Goal: Information Seeking & Learning: Check status

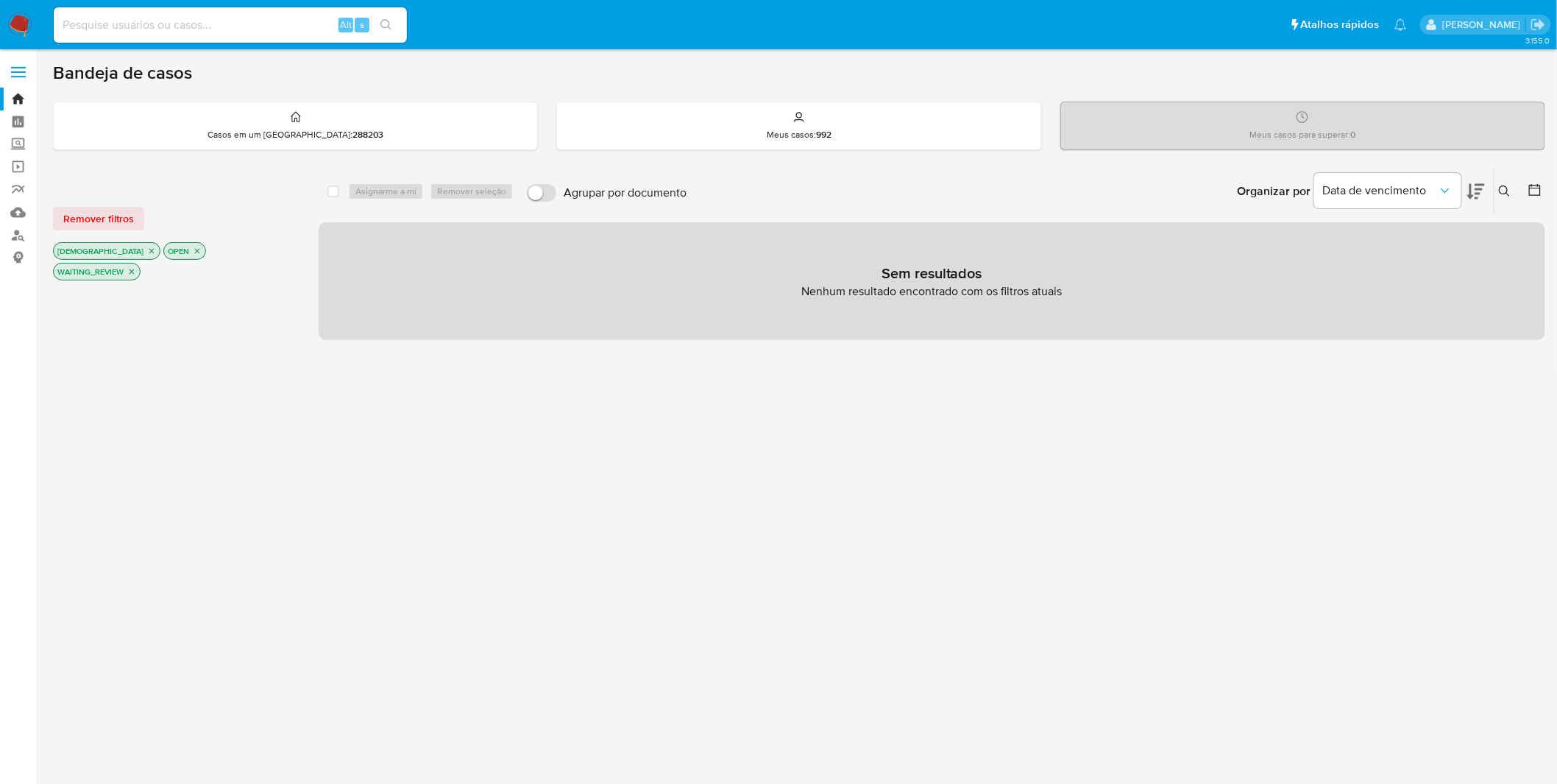
click at [20, 33] on img at bounding box center [19, 25] width 25 height 25
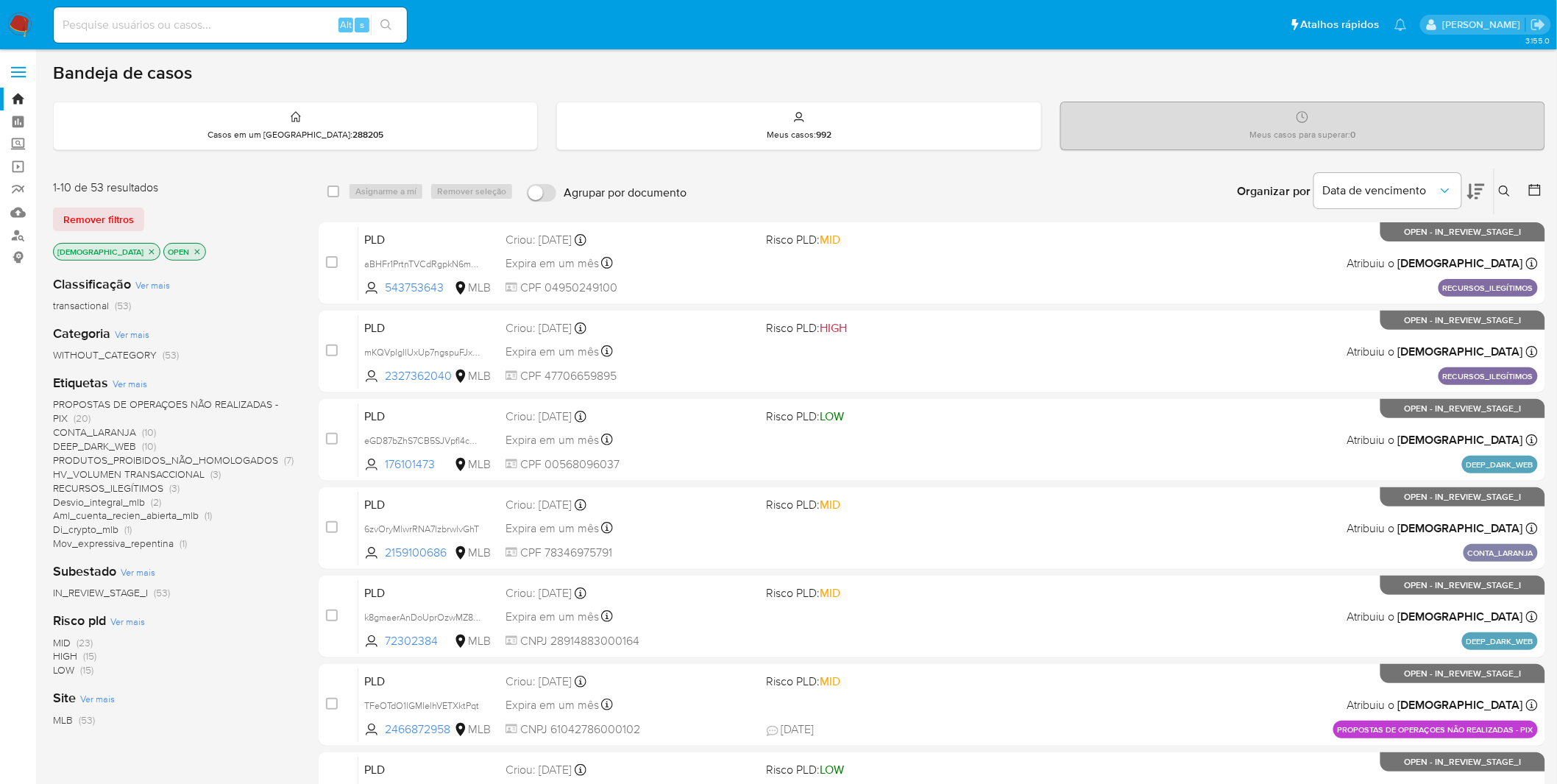
click at [13, 13] on img at bounding box center [19, 25] width 25 height 25
click at [178, 22] on input at bounding box center [230, 25] width 353 height 19
paste input "nvXqz9lANLRPpJFRWmPFy449"
type input "nvXqz9lANLRPpJFRWmPFy449"
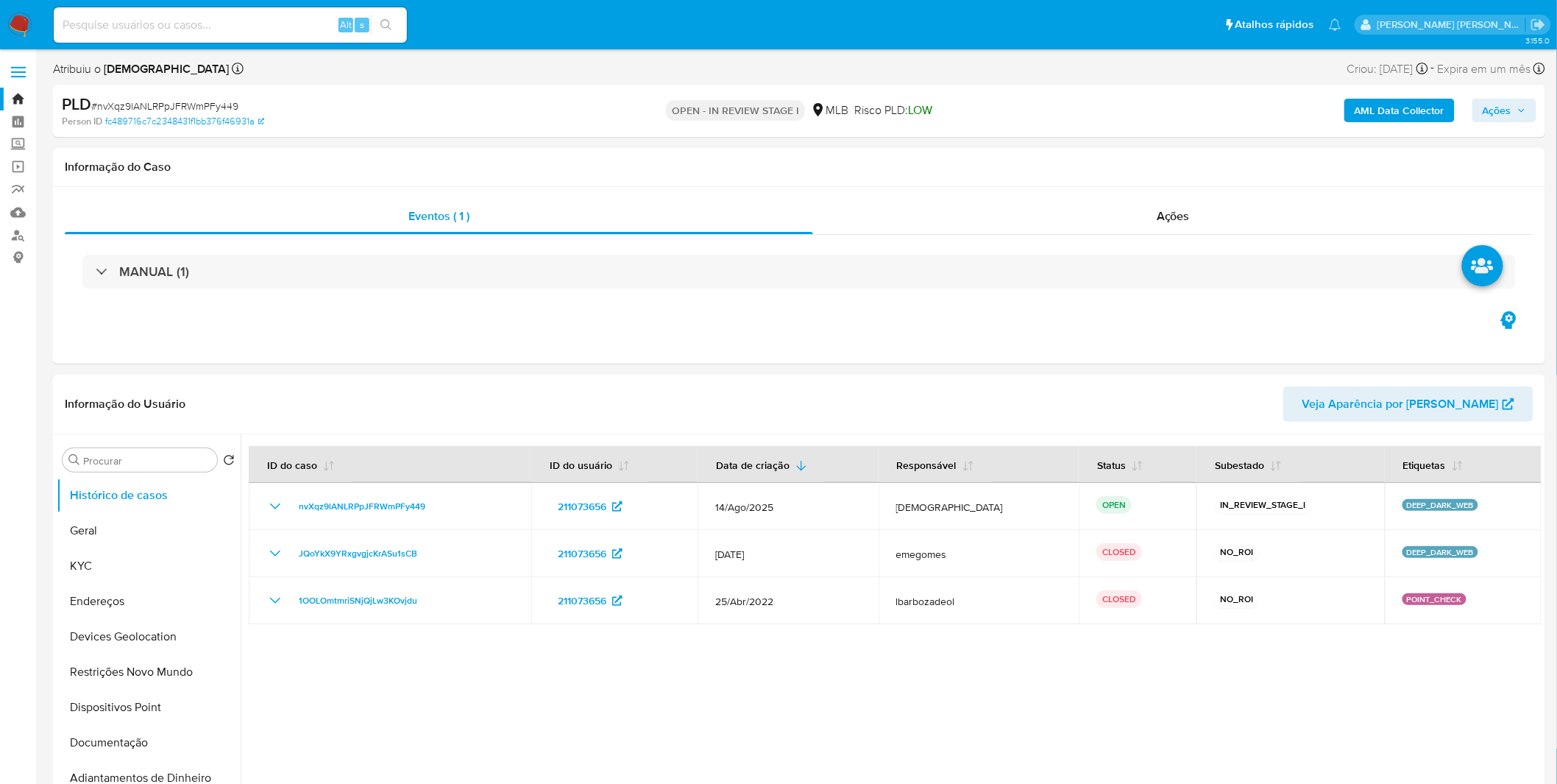
select select "10"
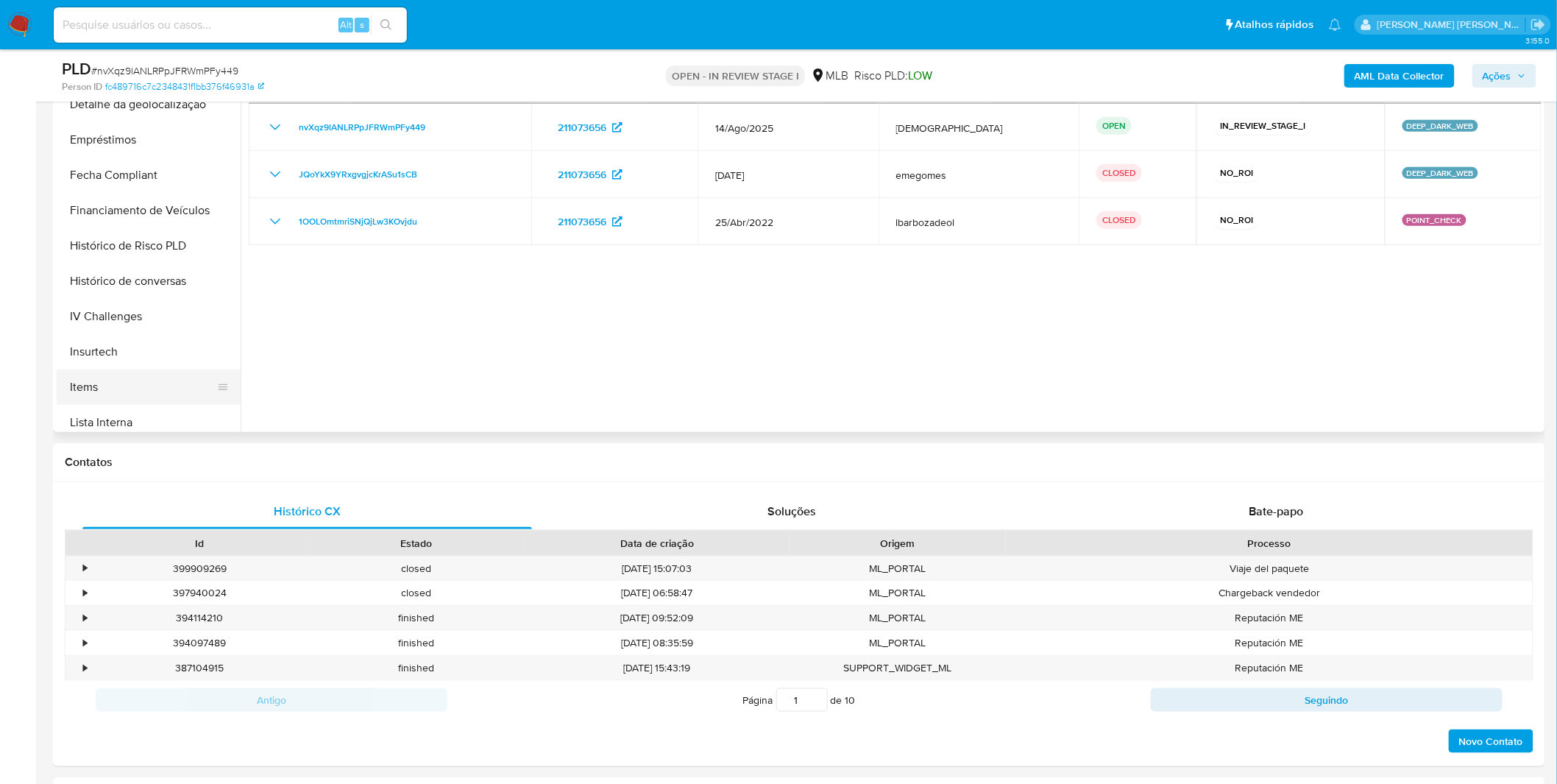
scroll to position [571, 0]
click at [109, 294] on button "Items" at bounding box center [143, 286] width 172 height 35
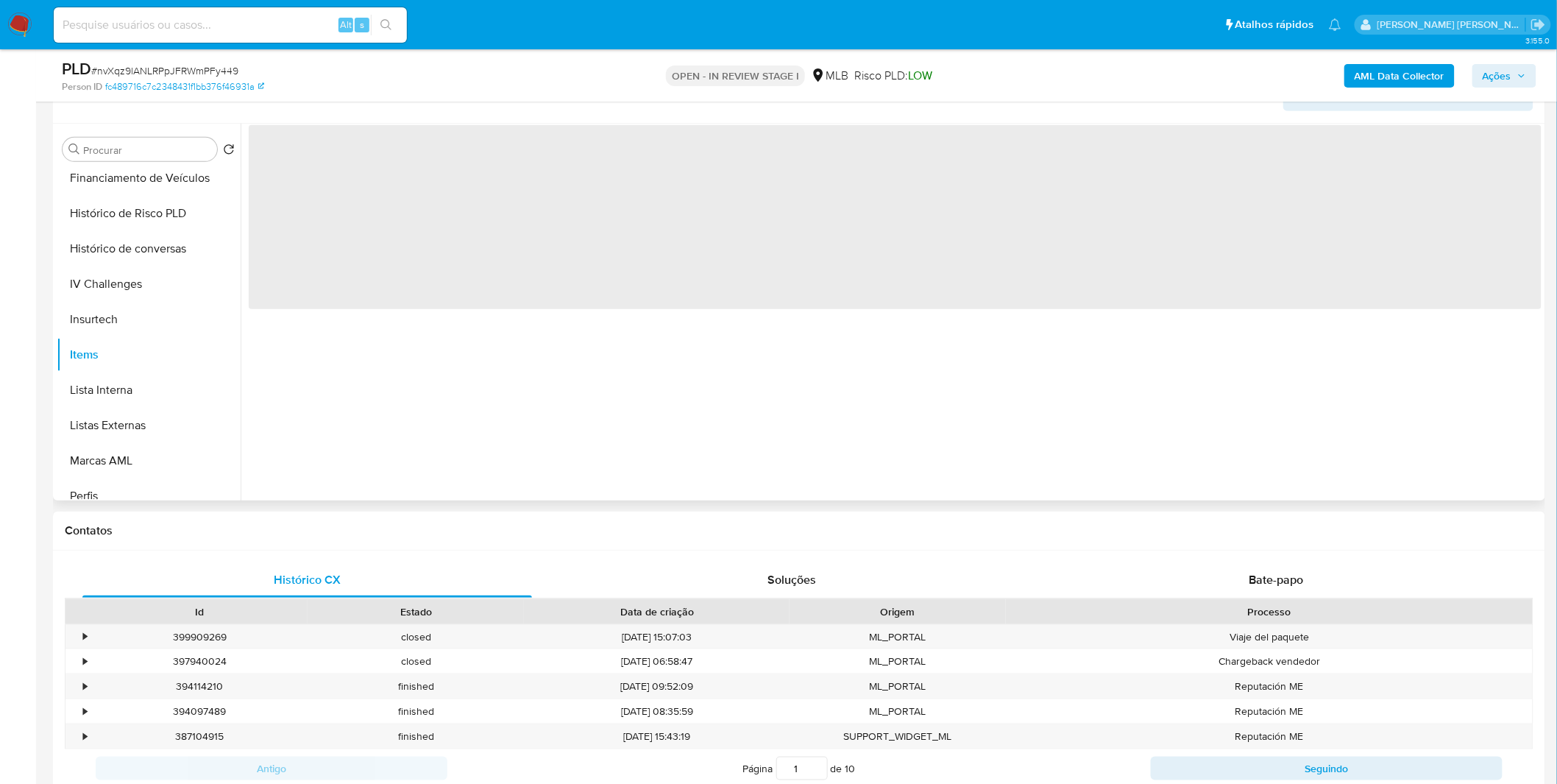
scroll to position [164, 0]
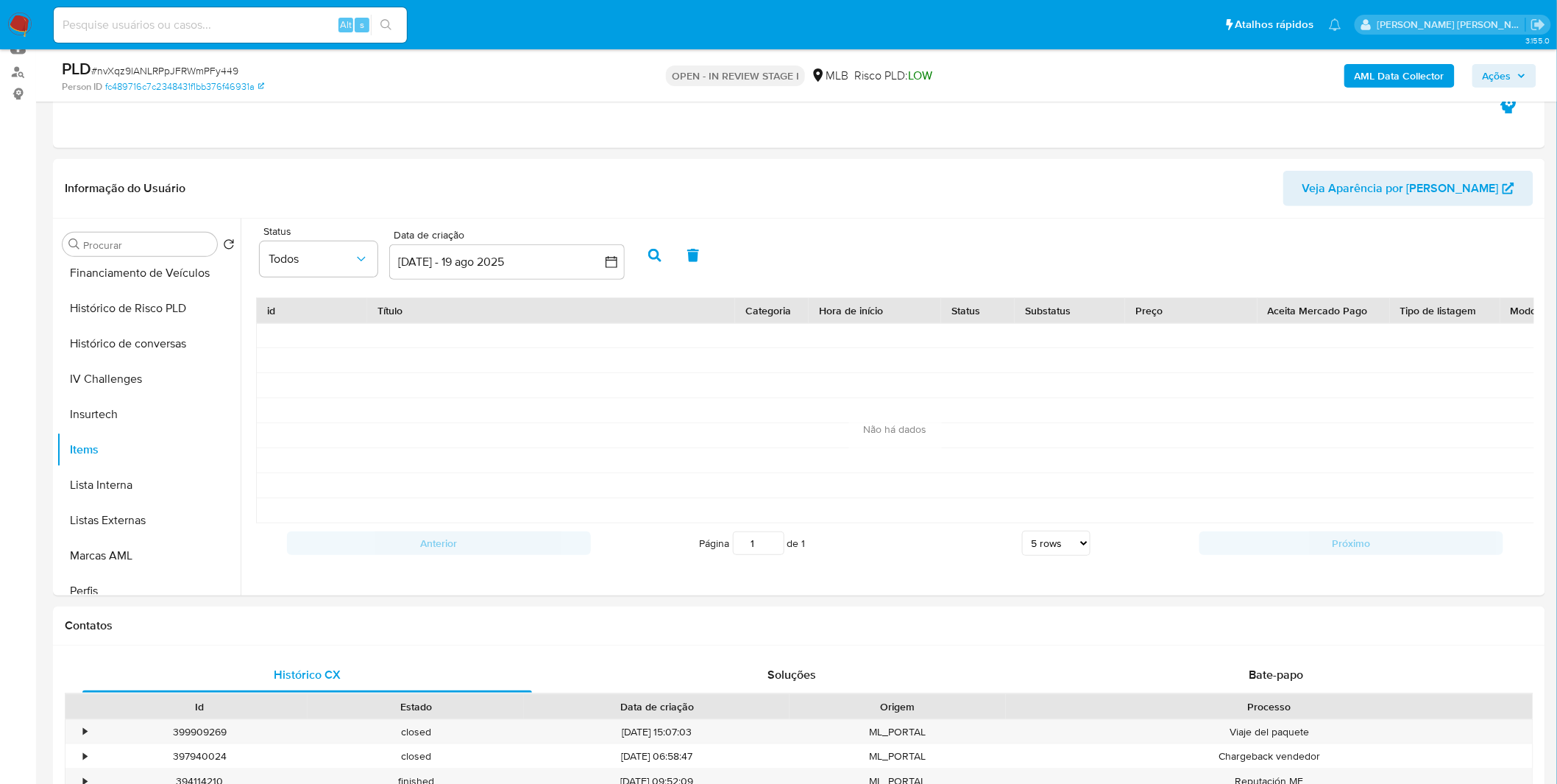
click at [134, 19] on input at bounding box center [230, 25] width 353 height 19
paste input "k8gmaerAnDoUprOzwMZ88AHI"
type input "k8gmaerAnDoUprOzwMZ88AHI"
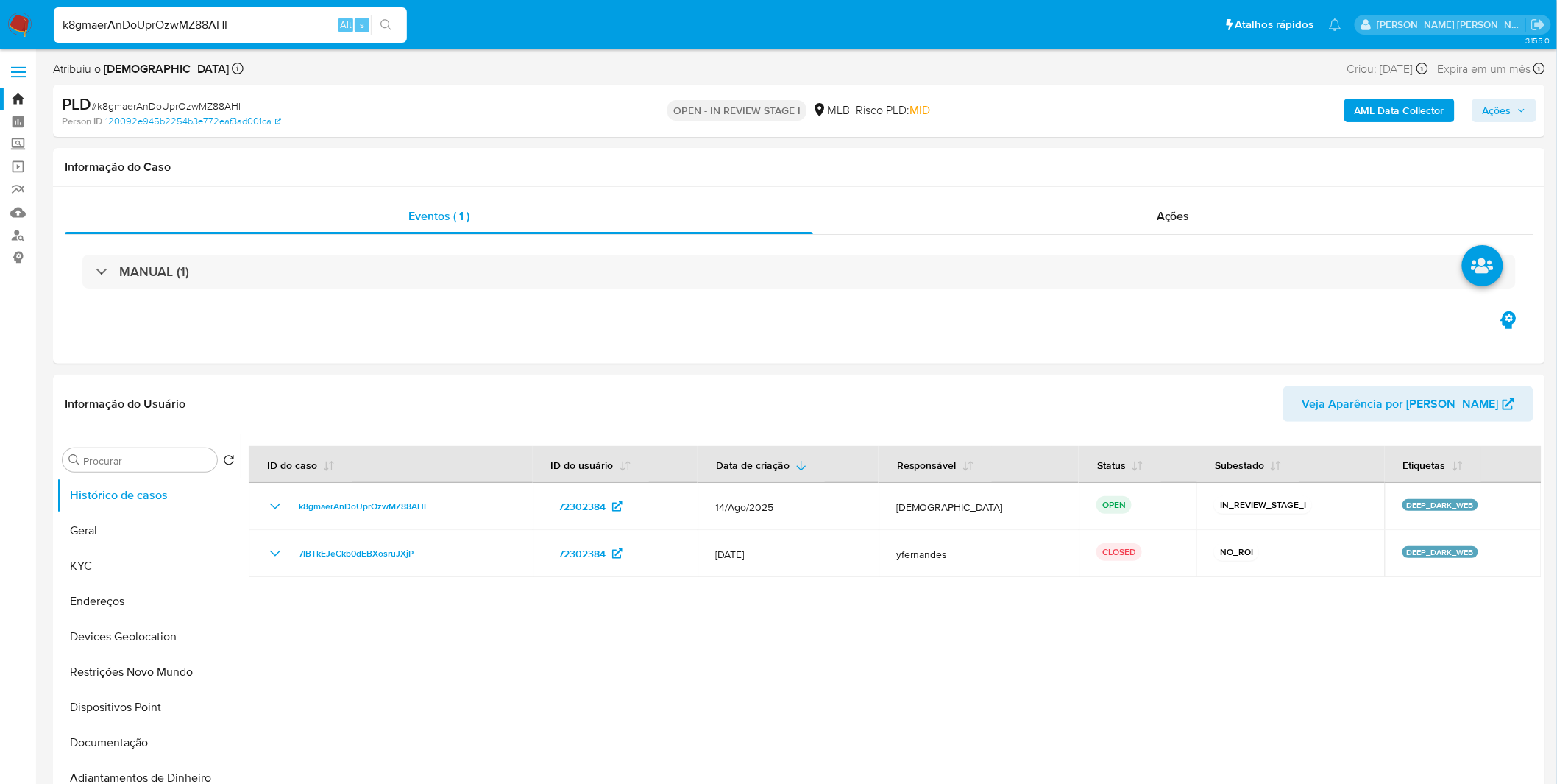
select select "10"
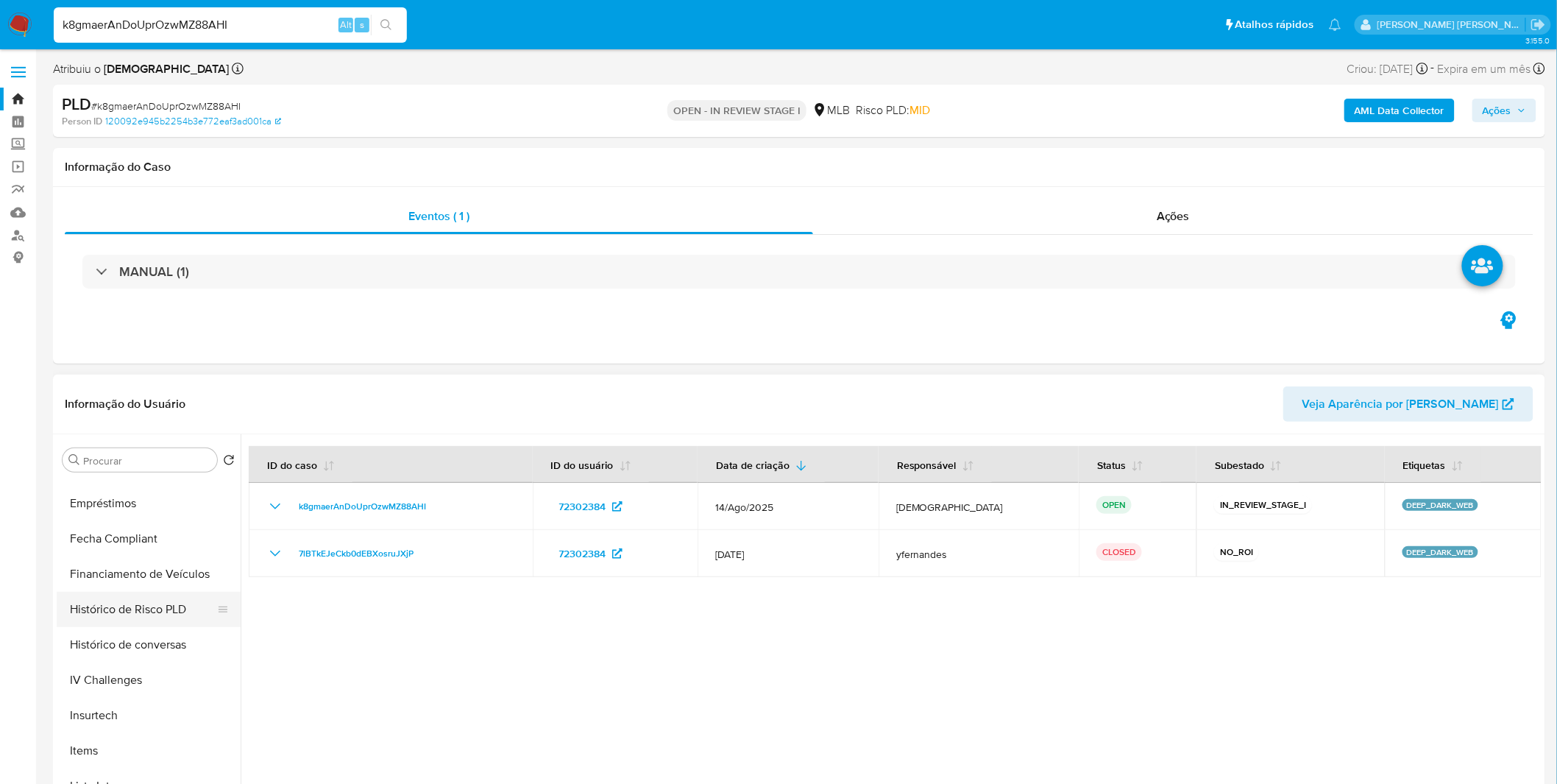
scroll to position [571, 0]
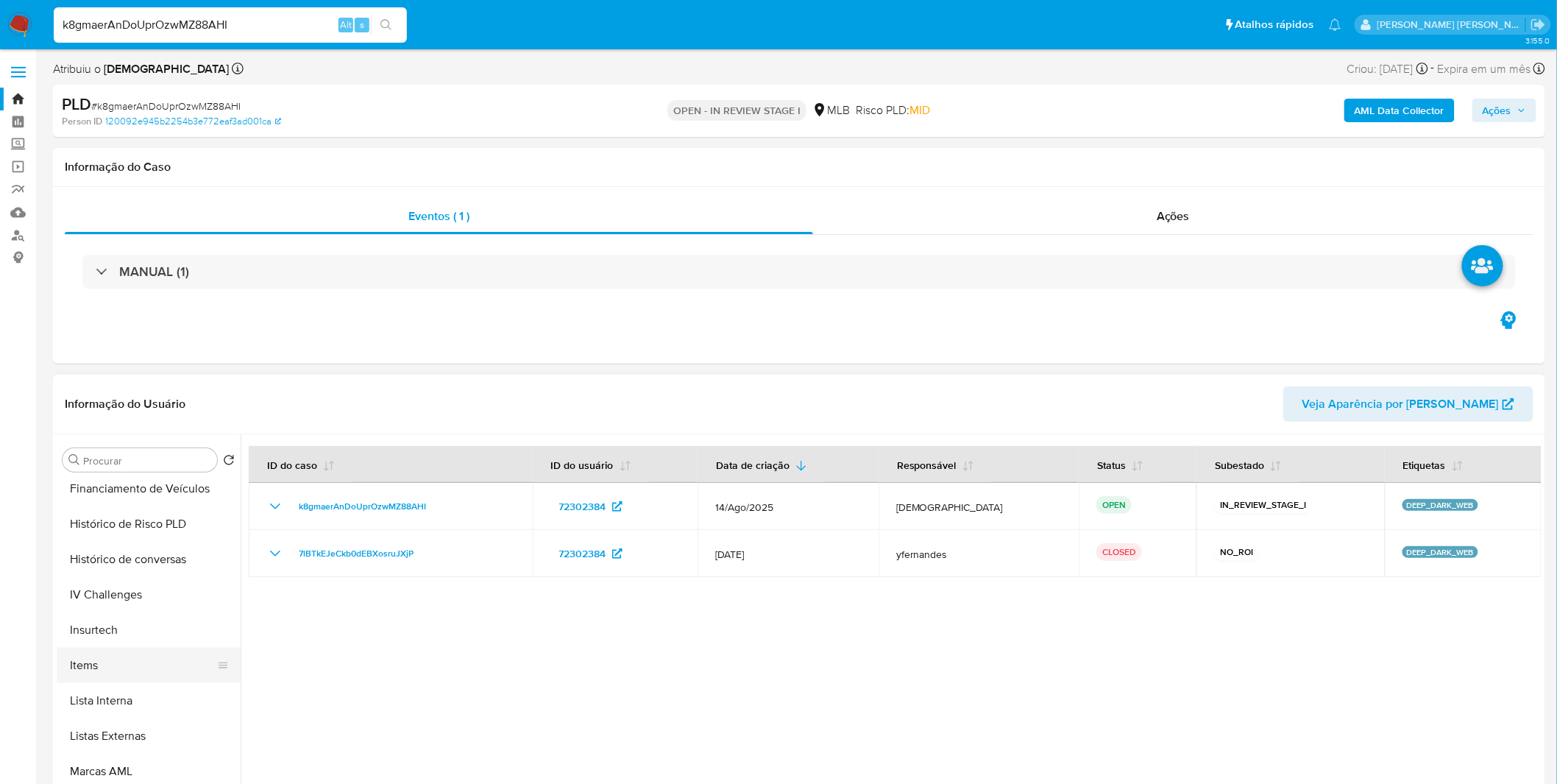
click at [122, 663] on button "Items" at bounding box center [143, 665] width 172 height 35
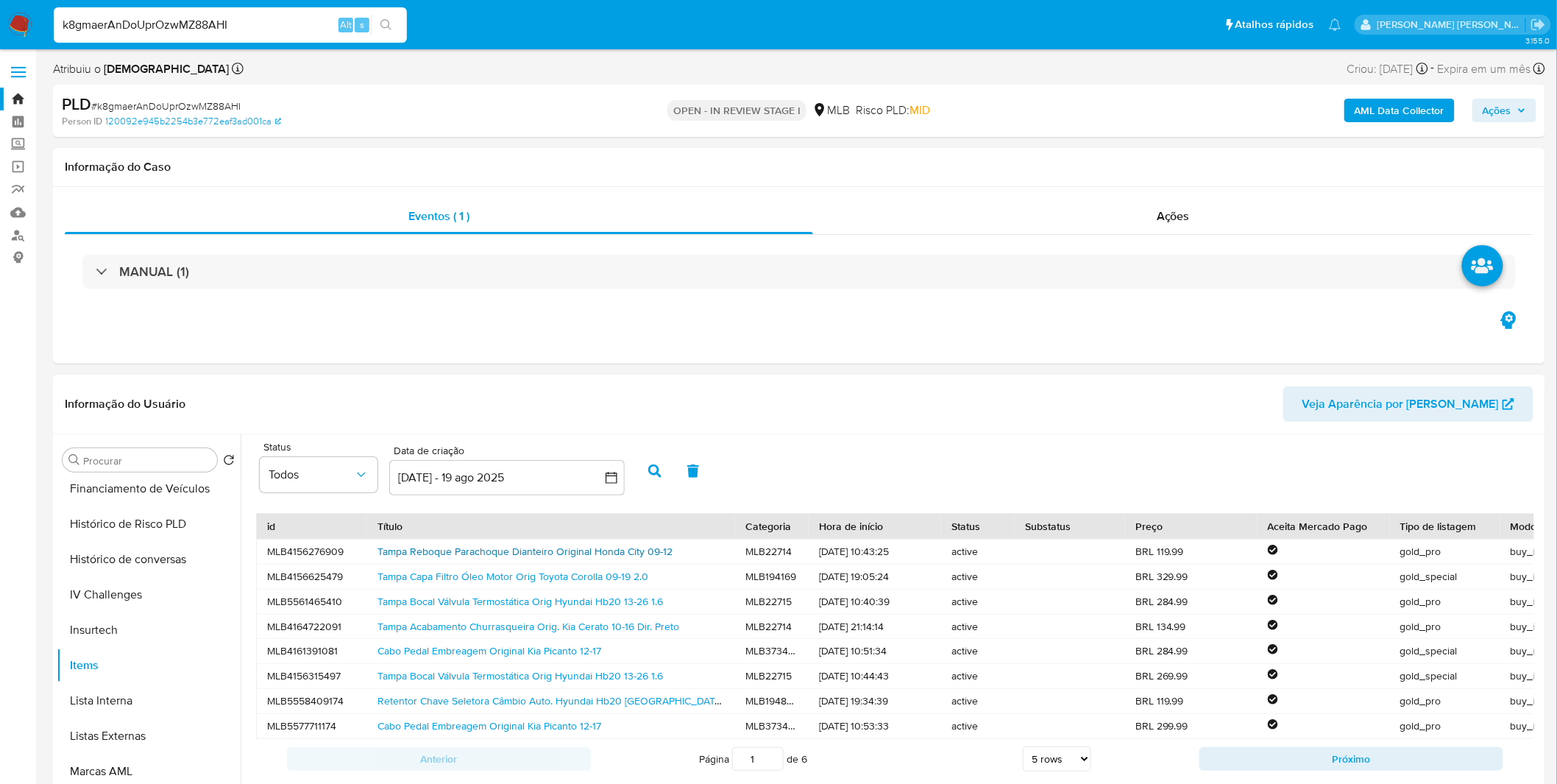
click at [444, 557] on link "Tampa Reboque Parachoque Dianteiro Original Honda City 09-12" at bounding box center [525, 551] width 295 height 15
click at [30, 28] on img at bounding box center [19, 25] width 25 height 25
